Goal: Task Accomplishment & Management: Use online tool/utility

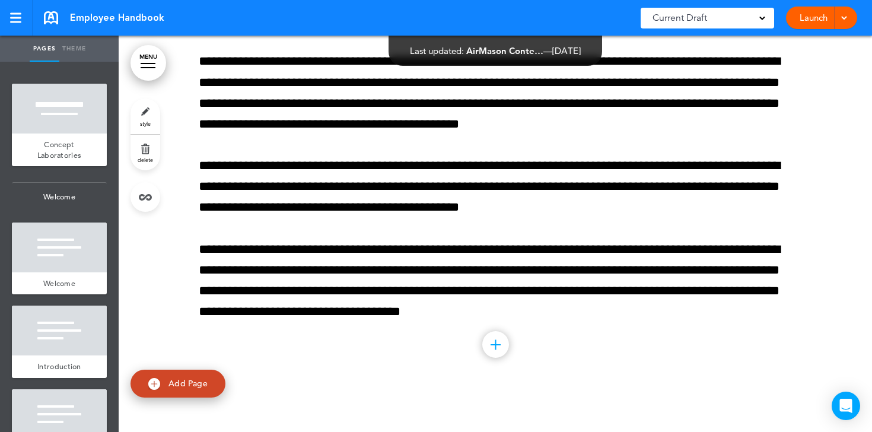
scroll to position [3815, 0]
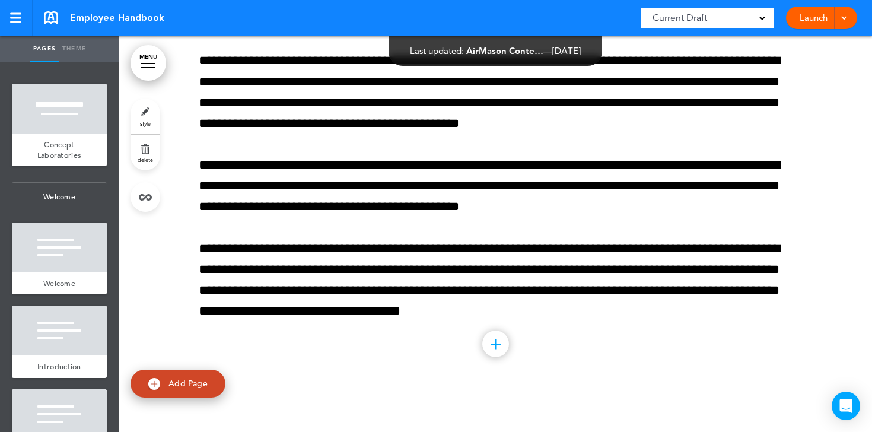
click at [493, 345] on div at bounding box center [496, 343] width 10 height 1
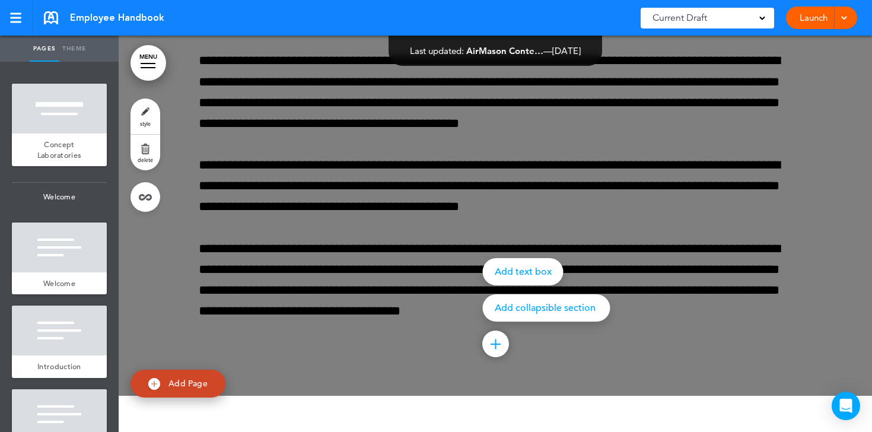
click at [573, 214] on div at bounding box center [555, 216] width 872 height 432
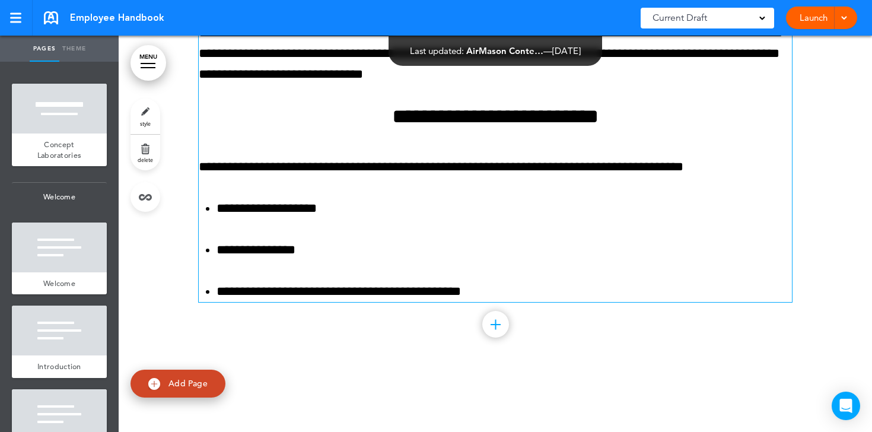
scroll to position [9401, 0]
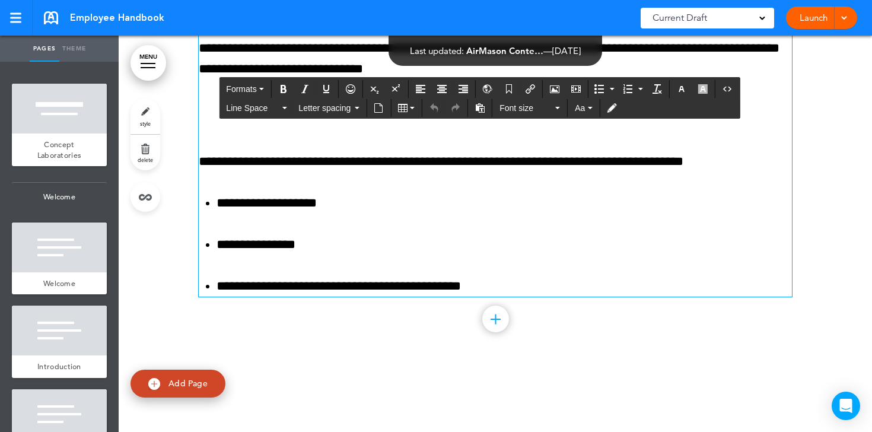
click at [489, 291] on li "**********" at bounding box center [504, 286] width 575 height 21
click at [525, 288] on li "**********" at bounding box center [504, 286] width 575 height 21
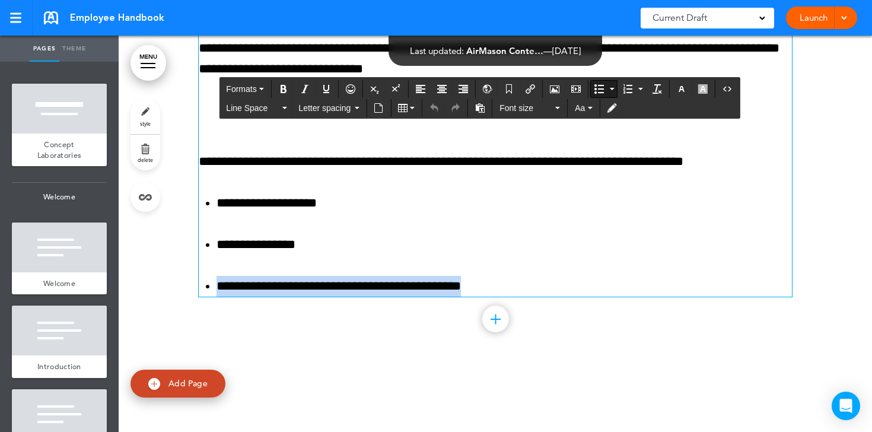
drag, startPoint x: 522, startPoint y: 288, endPoint x: 240, endPoint y: 272, distance: 282.2
click at [240, 272] on ul "**********" at bounding box center [495, 245] width 593 height 104
click at [589, 109] on icon "button" at bounding box center [589, 108] width 5 height 2
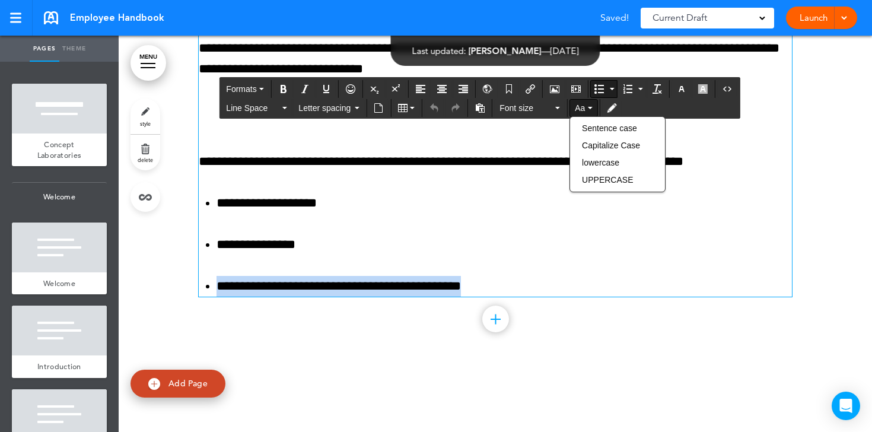
click at [589, 109] on icon "button" at bounding box center [589, 108] width 5 height 2
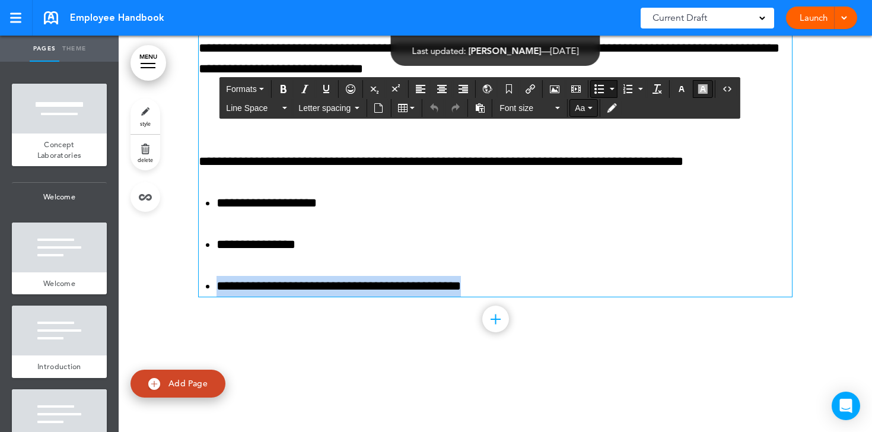
click at [709, 90] on button "button" at bounding box center [703, 89] width 19 height 17
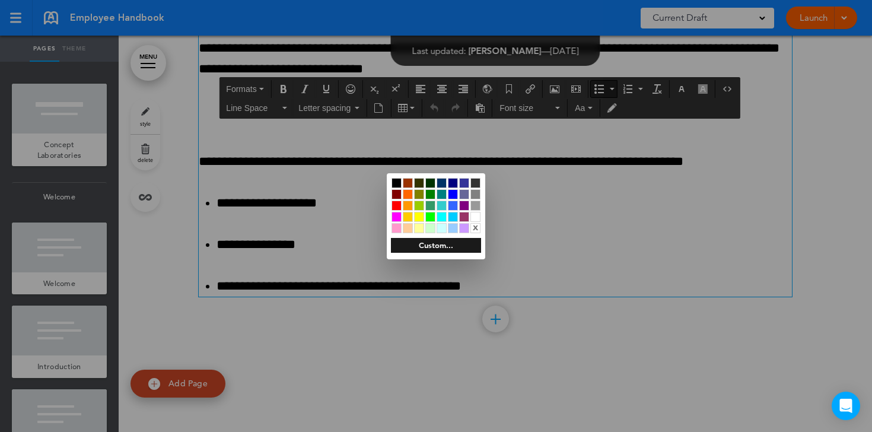
click at [422, 218] on div at bounding box center [419, 217] width 10 height 10
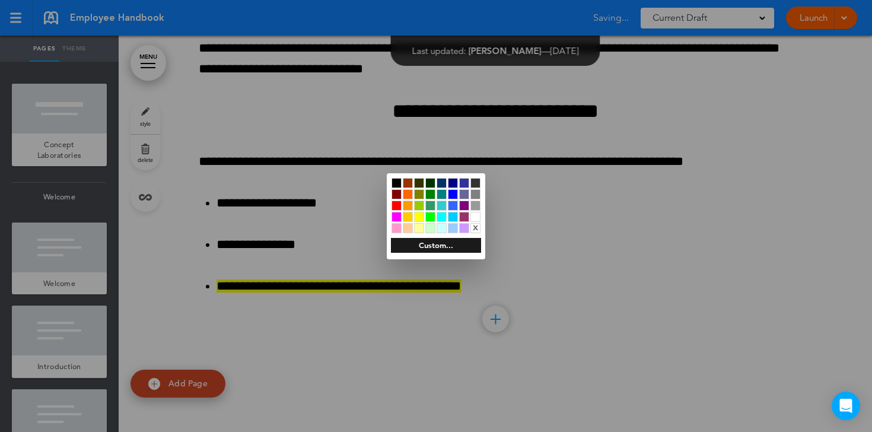
click at [564, 217] on div at bounding box center [436, 216] width 872 height 432
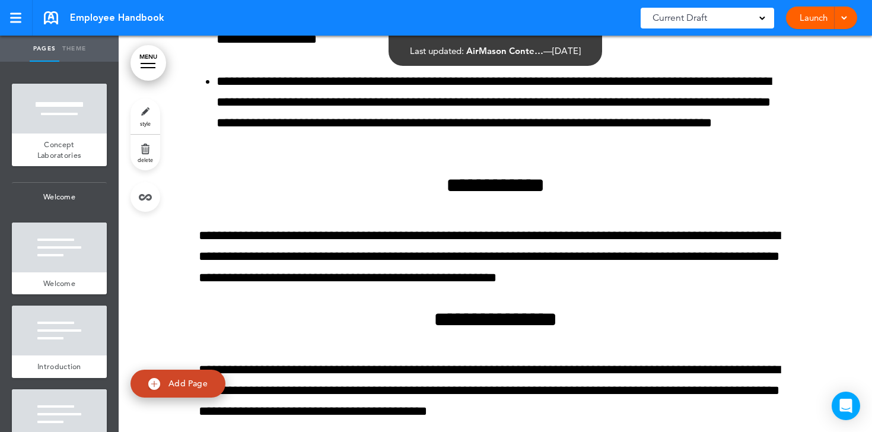
scroll to position [32755, 0]
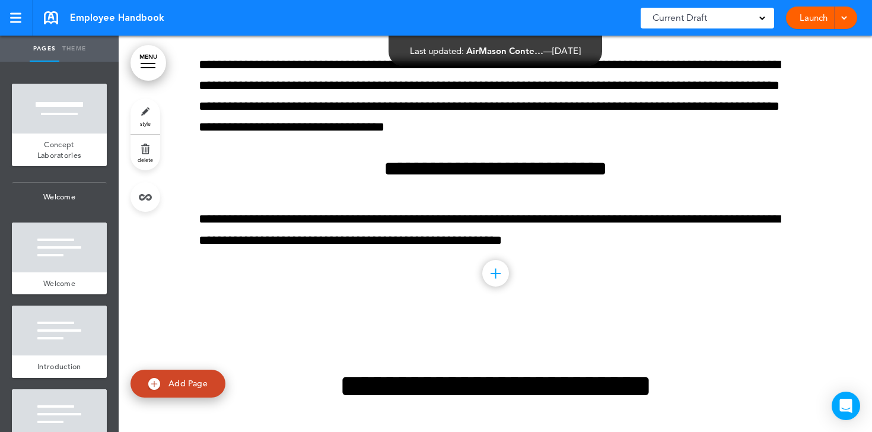
click at [752, 18] on div "Current Draft" at bounding box center [707, 18] width 133 height 21
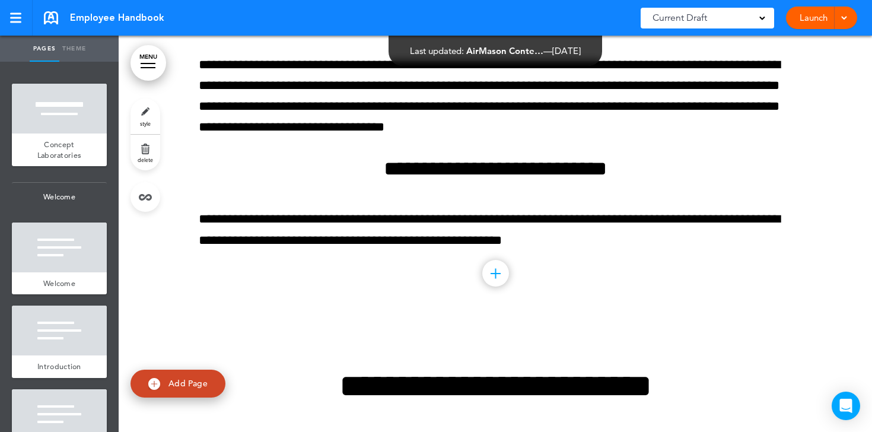
click at [136, 68] on link "MENU" at bounding box center [149, 63] width 36 height 36
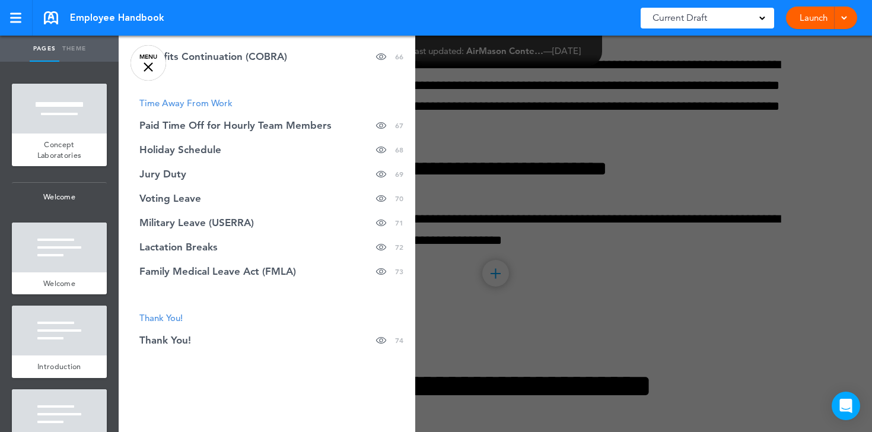
scroll to position [2072, 0]
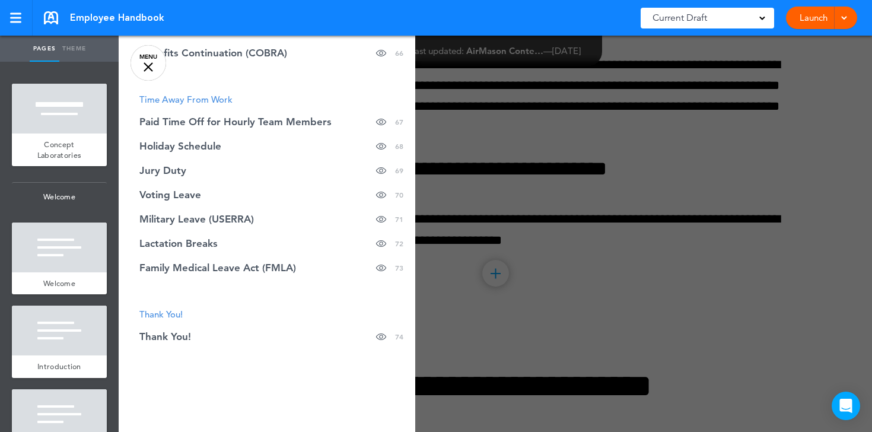
click at [591, 154] on div at bounding box center [555, 216] width 872 height 432
